Goal: Information Seeking & Learning: Learn about a topic

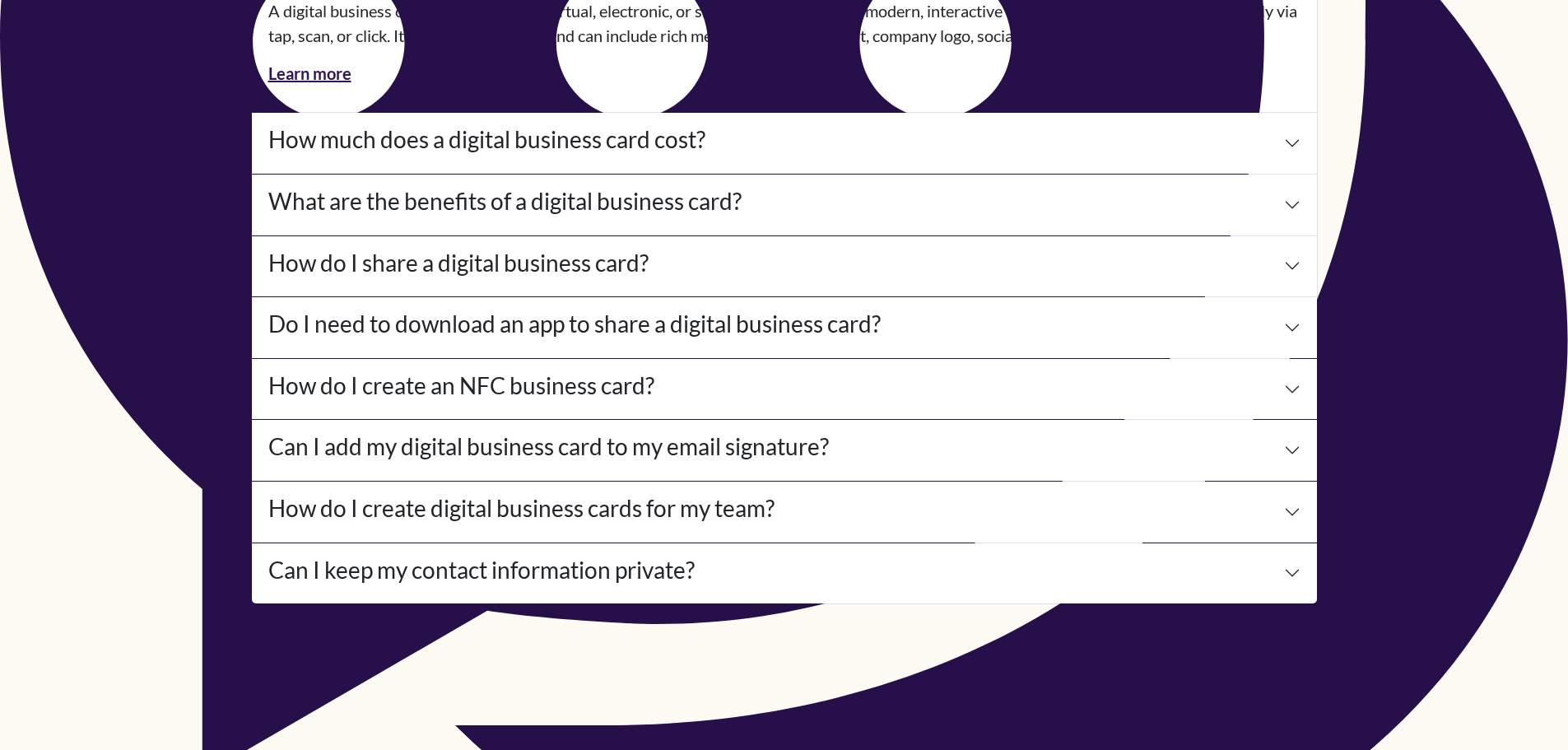
scroll to position [7318, 0]
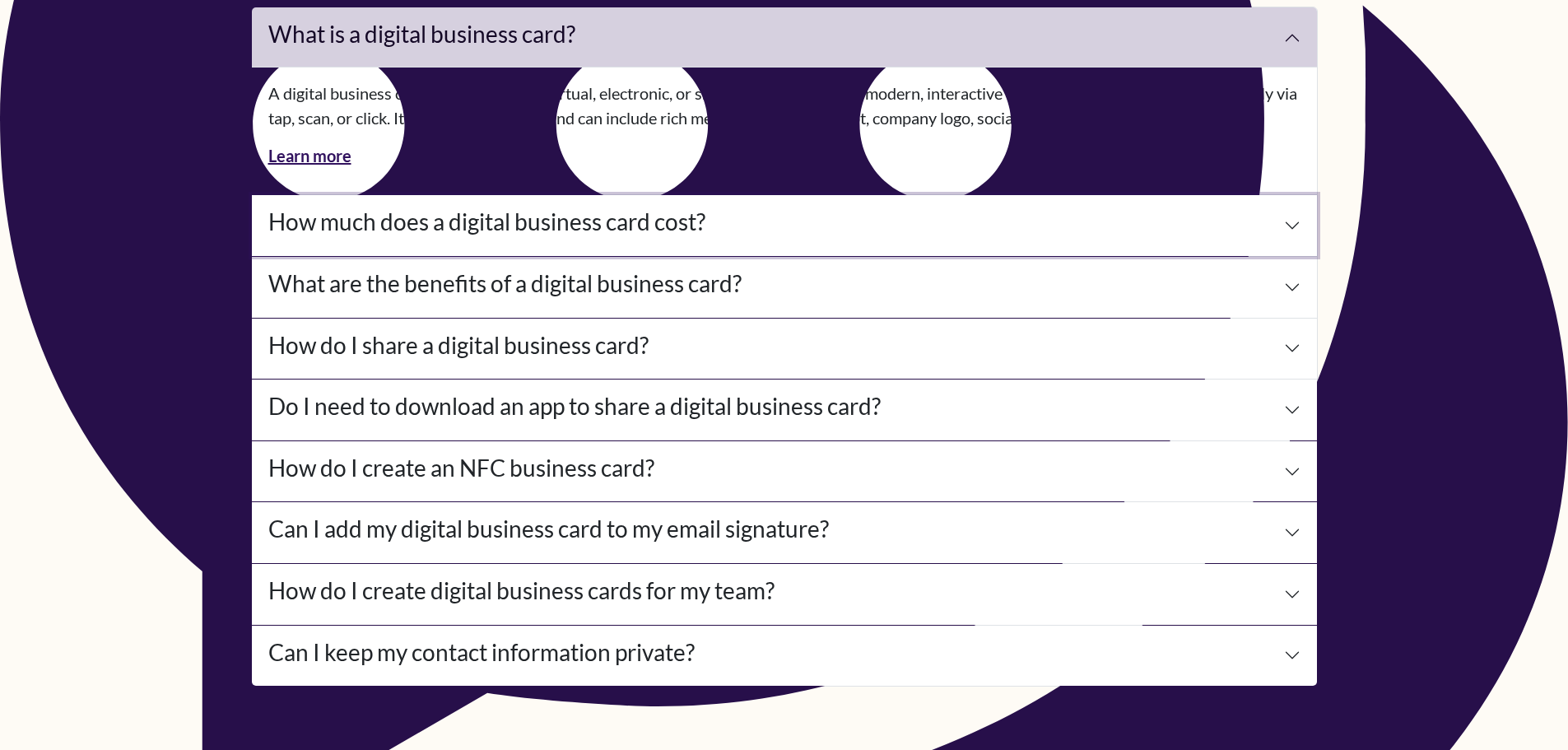
click at [875, 241] on button "How much does a digital business card cost?" at bounding box center [784, 225] width 1065 height 61
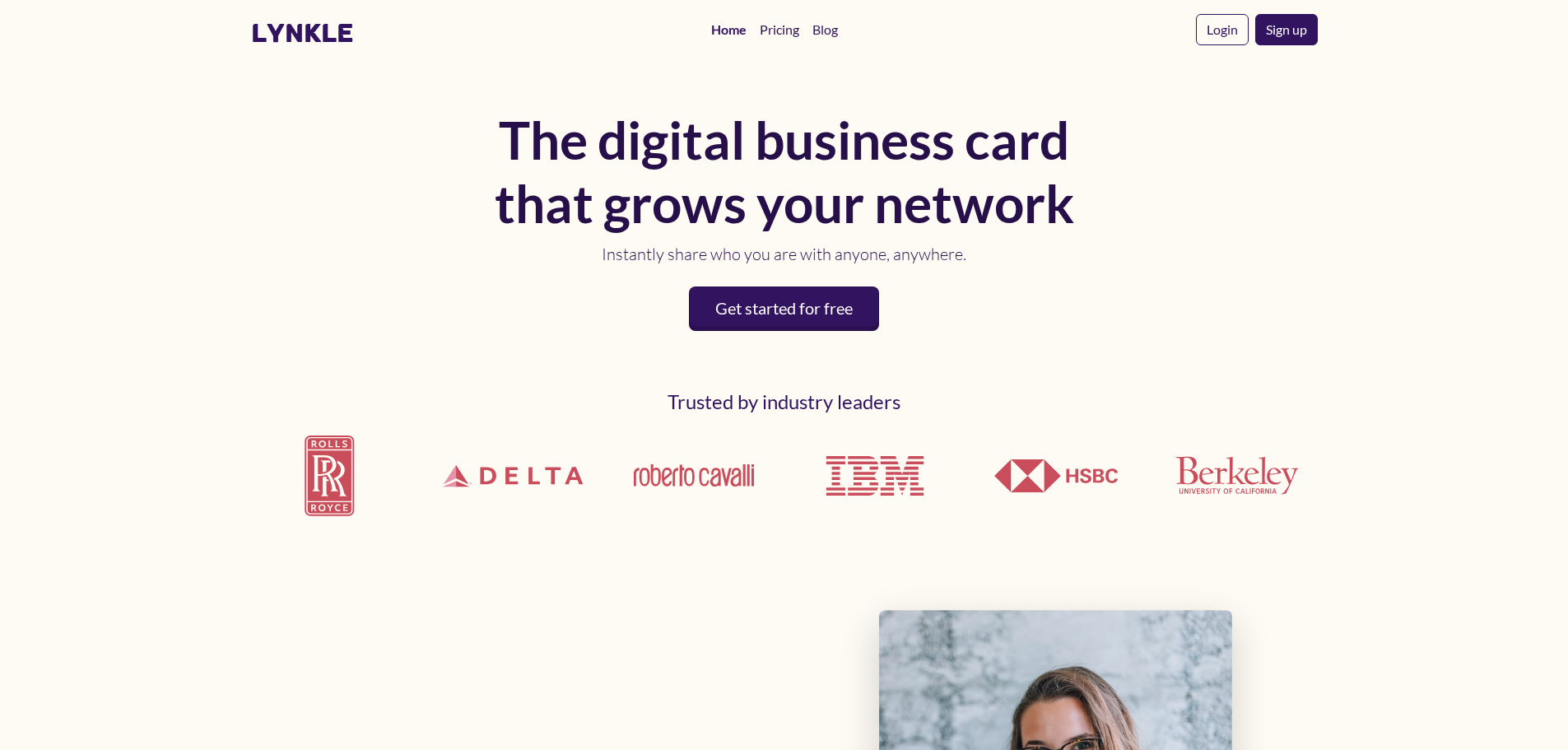
click at [795, 31] on link "Pricing" at bounding box center [780, 29] width 53 height 33
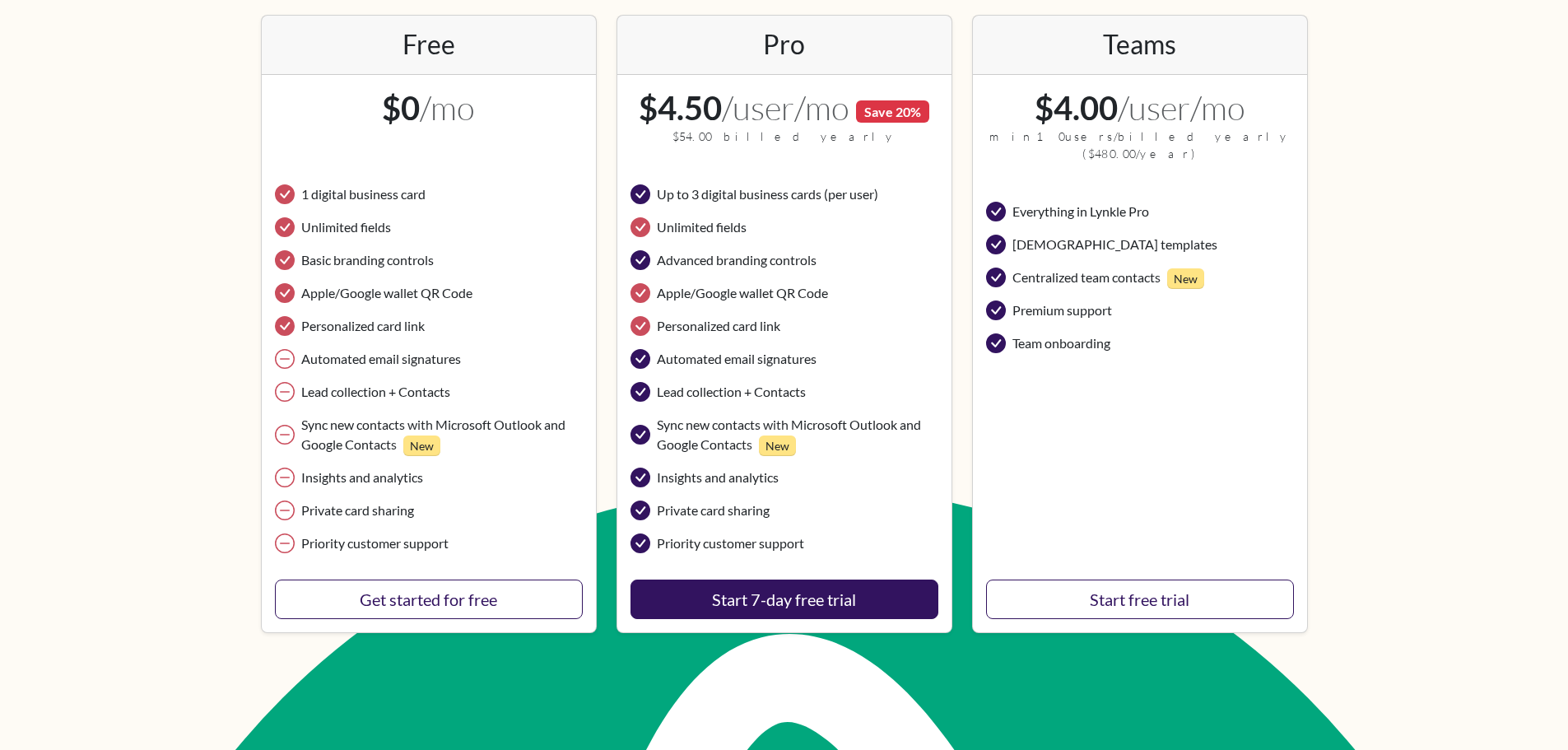
scroll to position [330, 0]
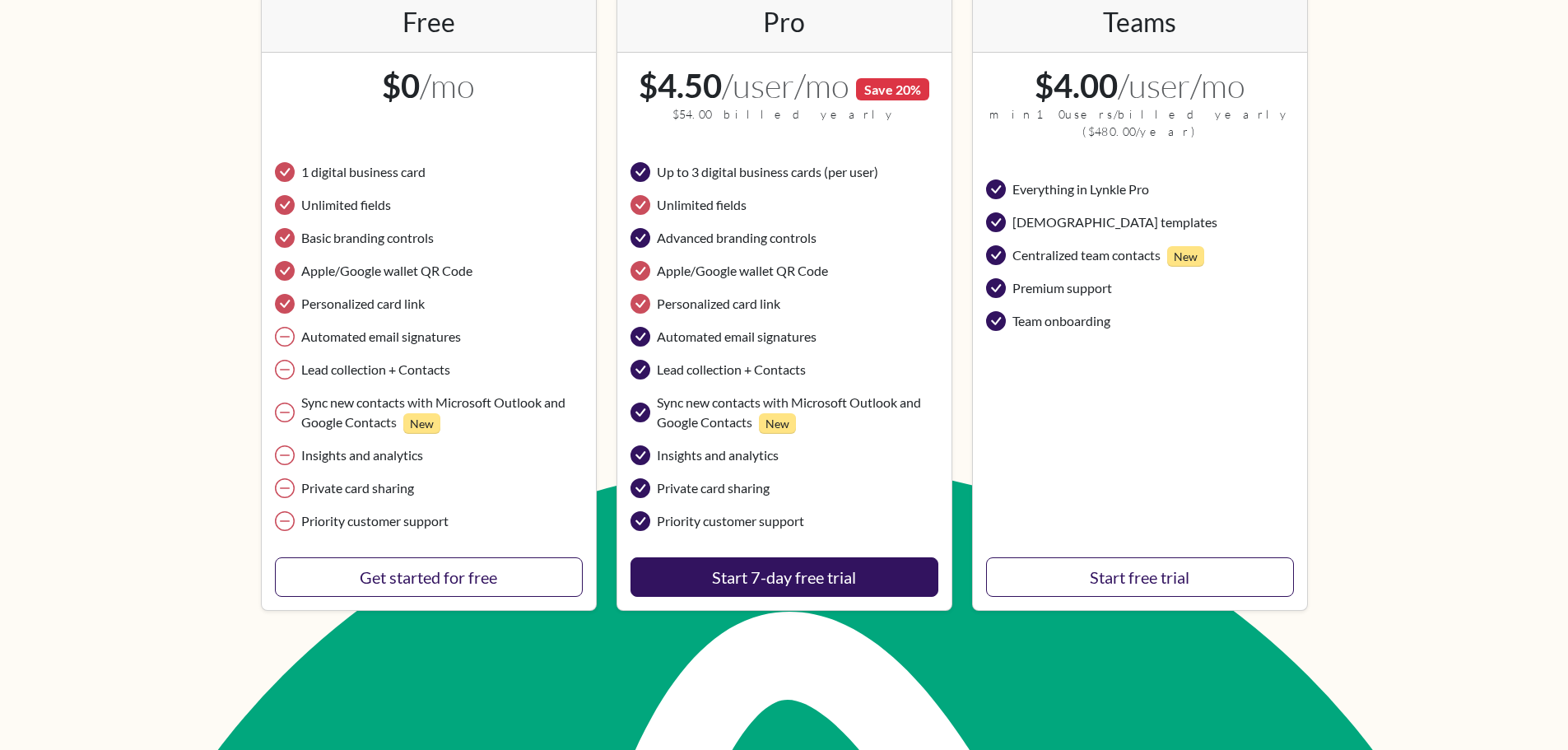
click at [1375, 420] on html "lynkle Home Pricing Blog Login Sign up (actually) simple pricing Our "Free" pla…" at bounding box center [784, 45] width 1568 height 750
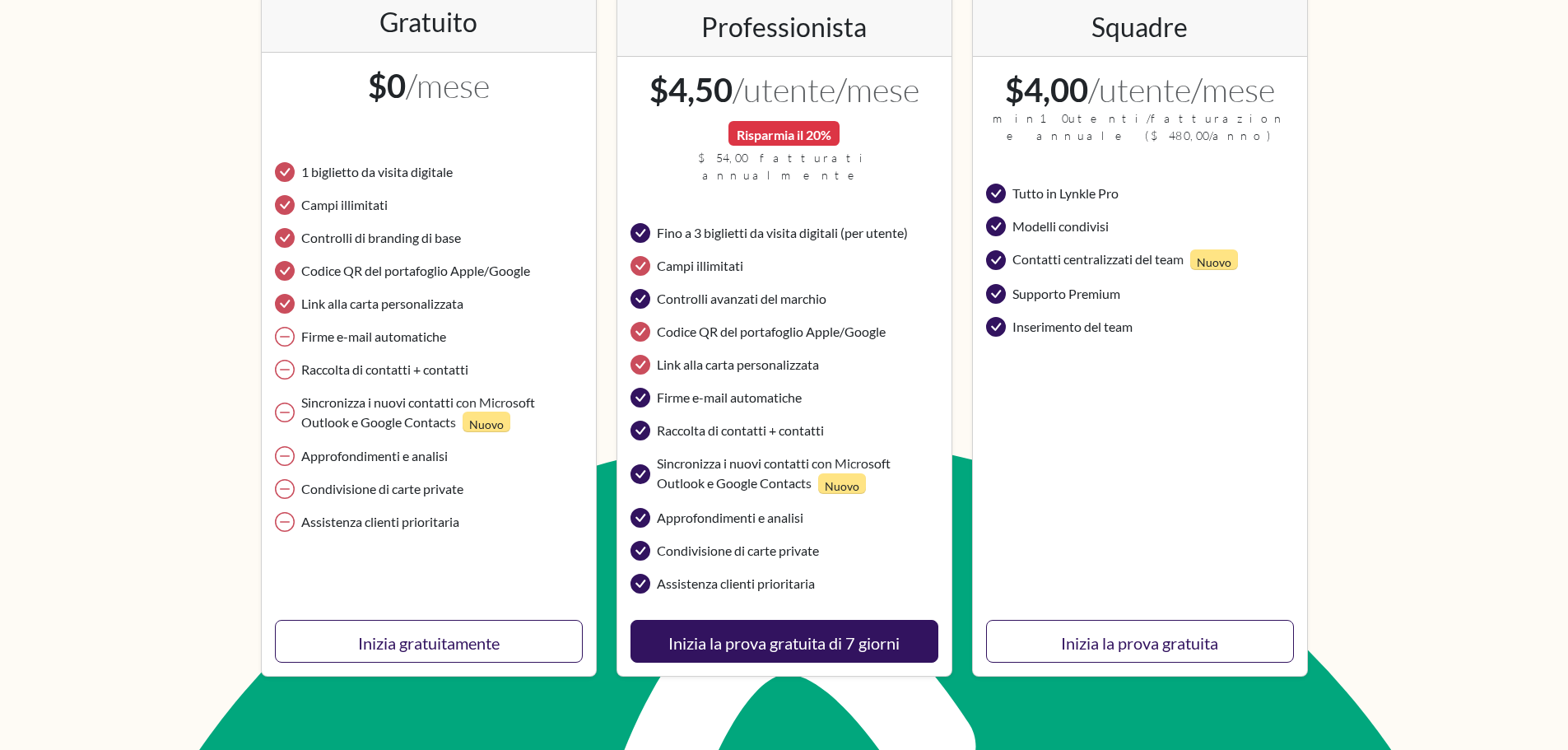
click at [1368, 334] on body "lynkle Casa Prezzi Blog Login Iscrizione (in realtà) prezzi semplici Il nostro …" at bounding box center [784, 20] width 1568 height 750
